Goal: Transaction & Acquisition: Purchase product/service

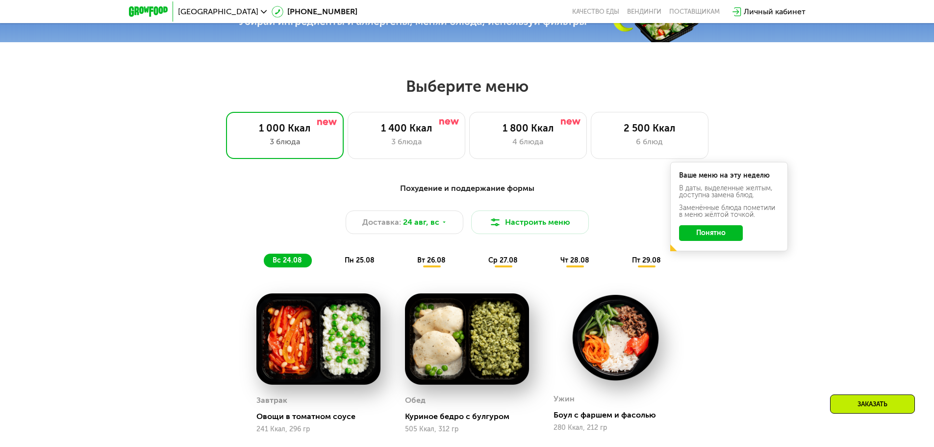
scroll to position [490, 0]
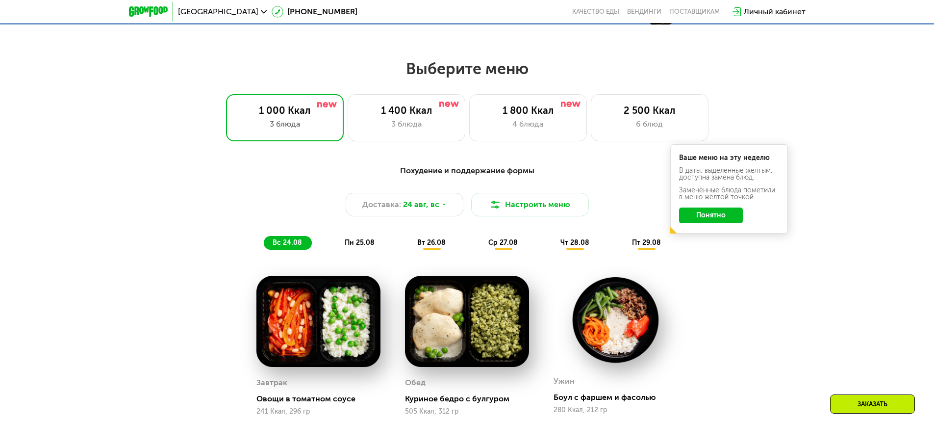
click at [709, 219] on button "Понятно" at bounding box center [711, 215] width 64 height 16
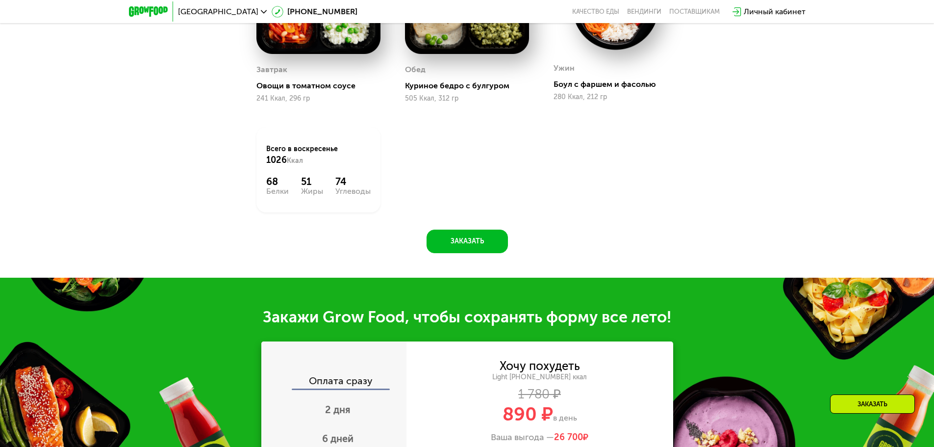
scroll to position [931, 0]
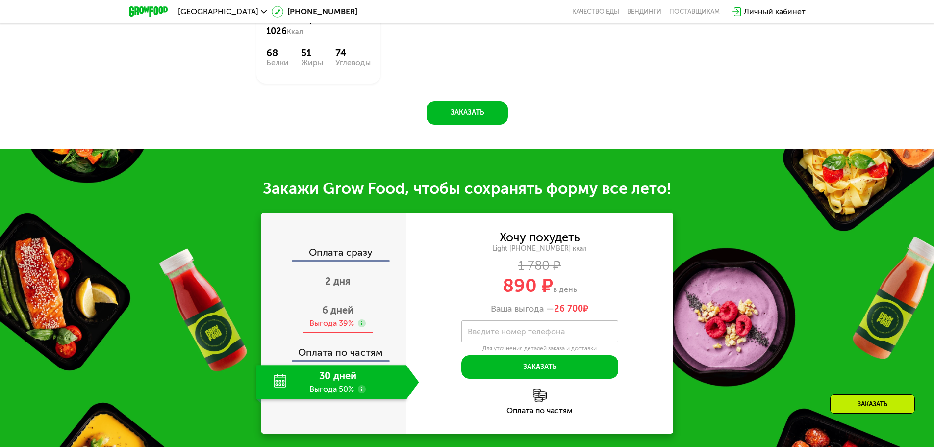
click at [347, 322] on div "Выгода 39%" at bounding box center [331, 323] width 45 height 11
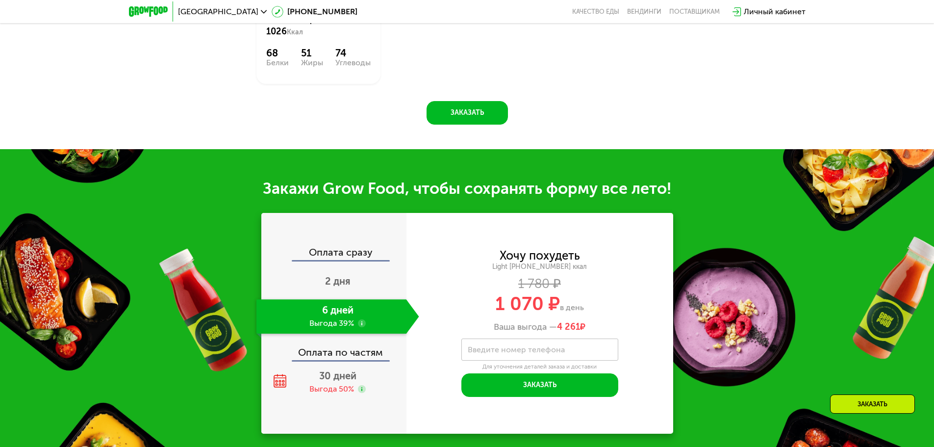
click at [502, 328] on div "Ваша выгода — 4 261 ₽" at bounding box center [539, 327] width 267 height 11
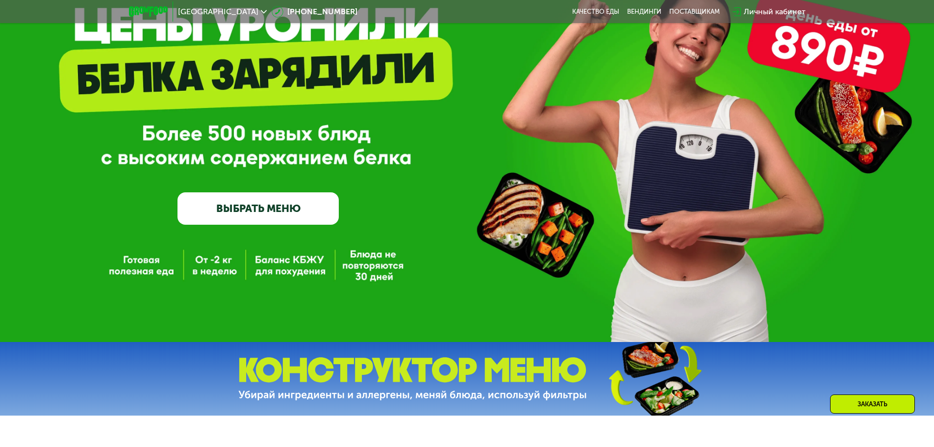
scroll to position [245, 0]
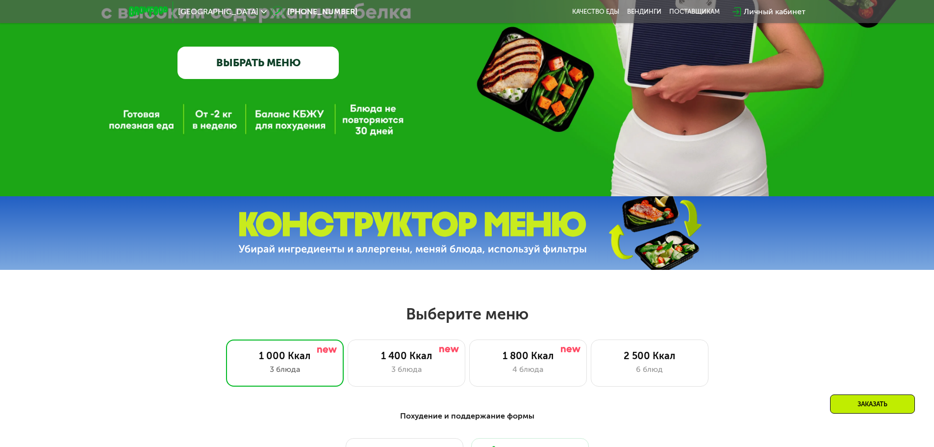
click at [322, 237] on img at bounding box center [412, 233] width 348 height 44
click at [406, 244] on img at bounding box center [412, 233] width 348 height 44
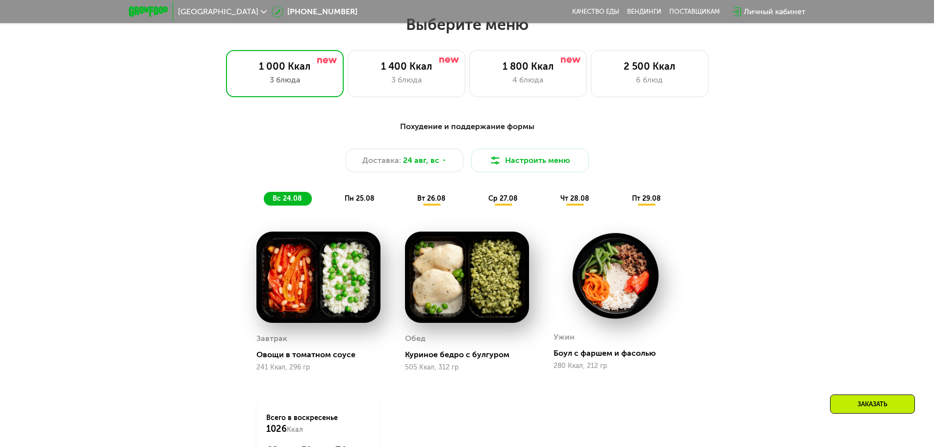
scroll to position [539, 0]
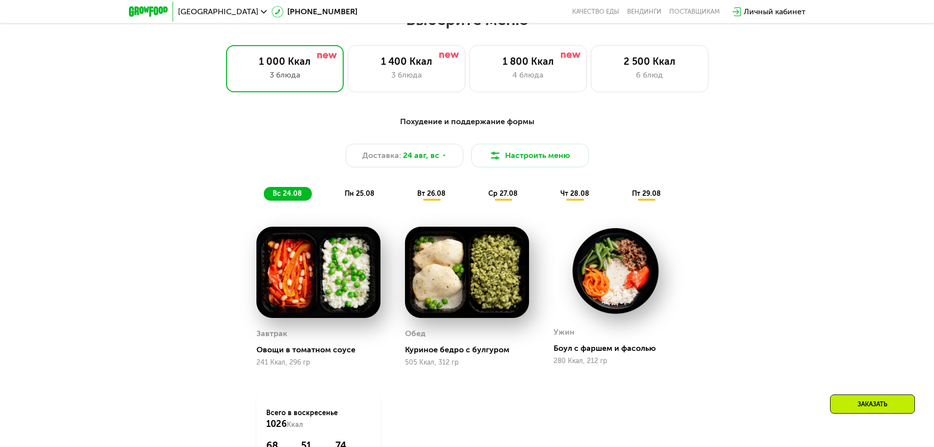
click at [466, 289] on img at bounding box center [467, 272] width 124 height 92
click at [416, 179] on div "Похудение и поддержание формы Доставка: [DATE] Настроить меню вс 24.08 пн 25.08…" at bounding box center [467, 158] width 580 height 85
click at [479, 190] on div "вт 26.08" at bounding box center [503, 194] width 48 height 14
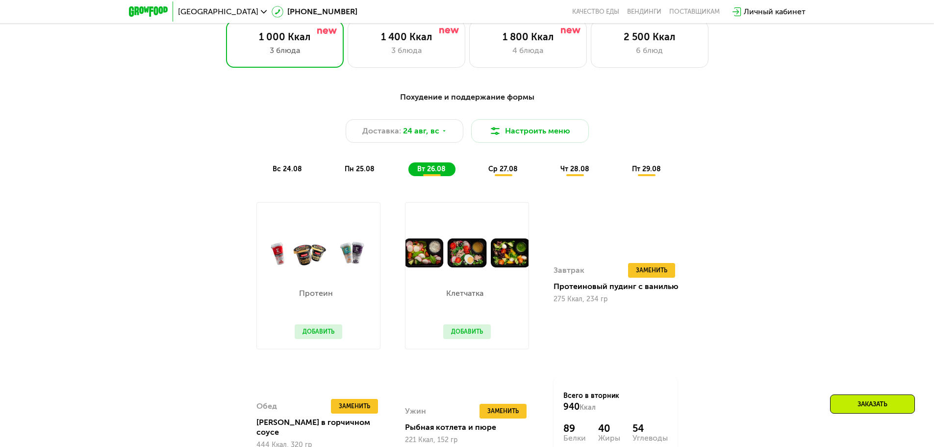
scroll to position [588, 0]
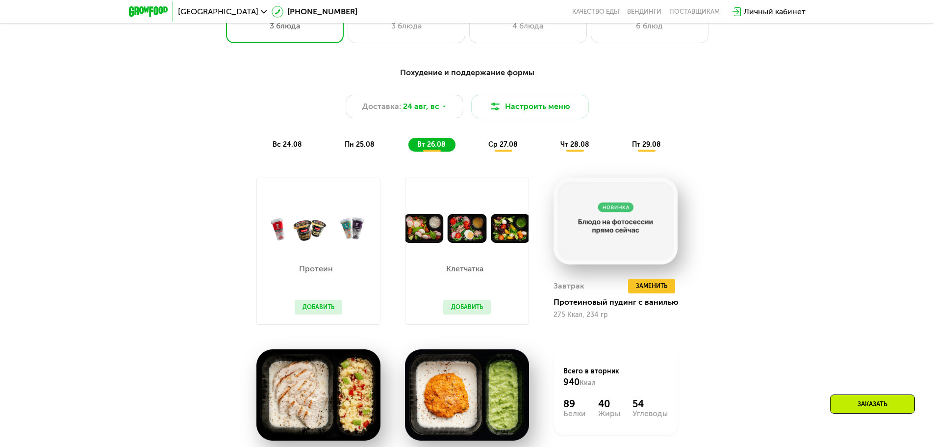
click at [447, 271] on p "Клетчатка" at bounding box center [464, 269] width 43 height 8
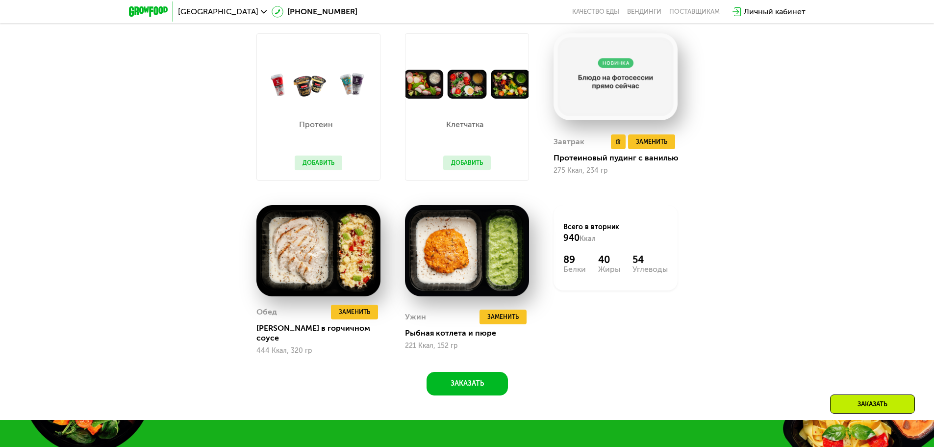
scroll to position [686, 0]
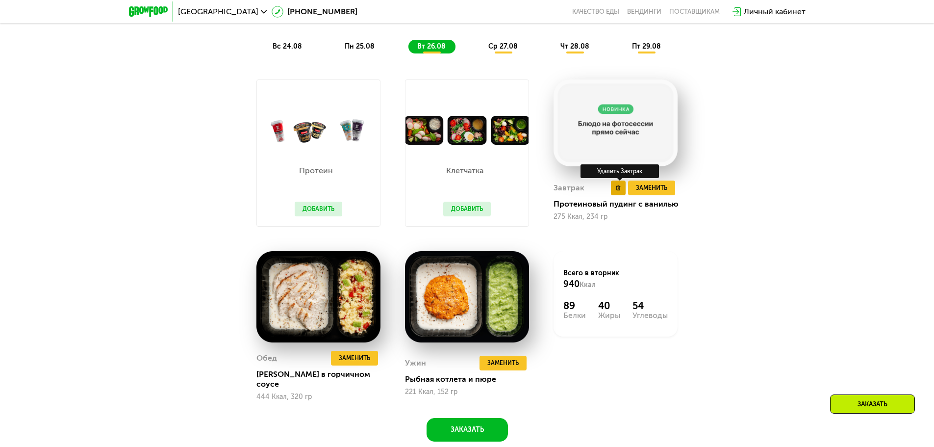
click at [620, 190] on use at bounding box center [618, 187] width 4 height 5
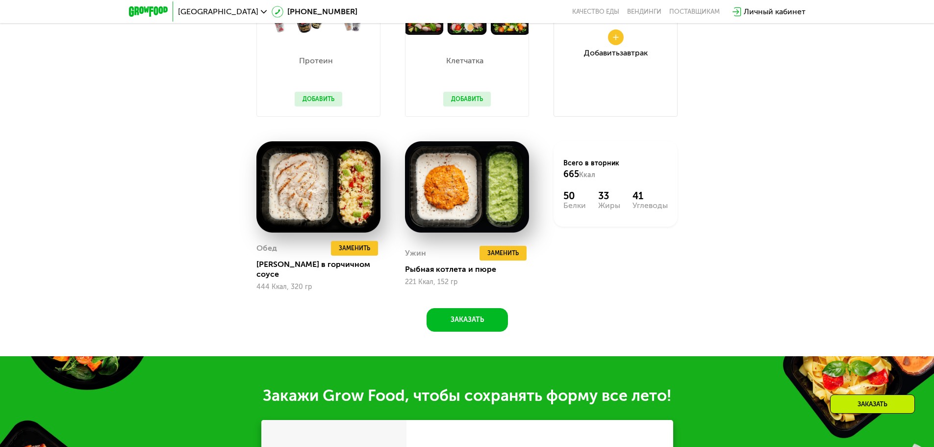
scroll to position [637, 0]
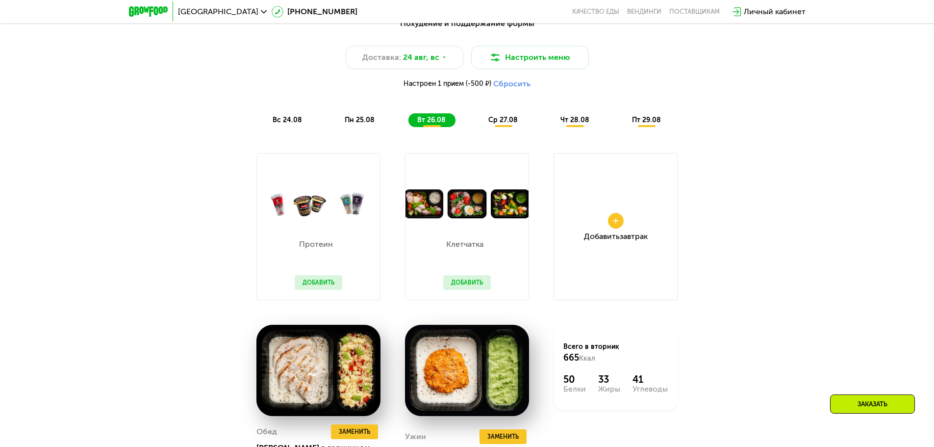
click at [615, 216] on div "Добавить Завтрак" at bounding box center [615, 226] width 124 height 147
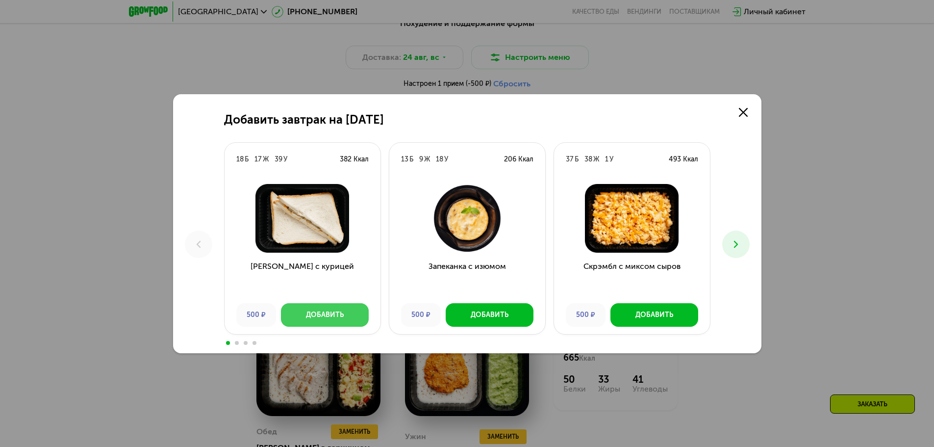
click at [328, 316] on div "Добавить" at bounding box center [325, 315] width 38 height 10
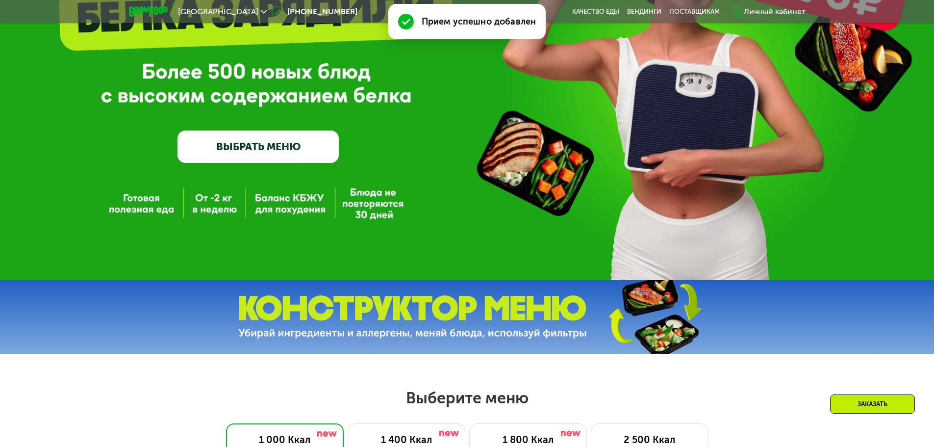
scroll to position [0, 0]
